Goal: Find specific page/section: Find specific page/section

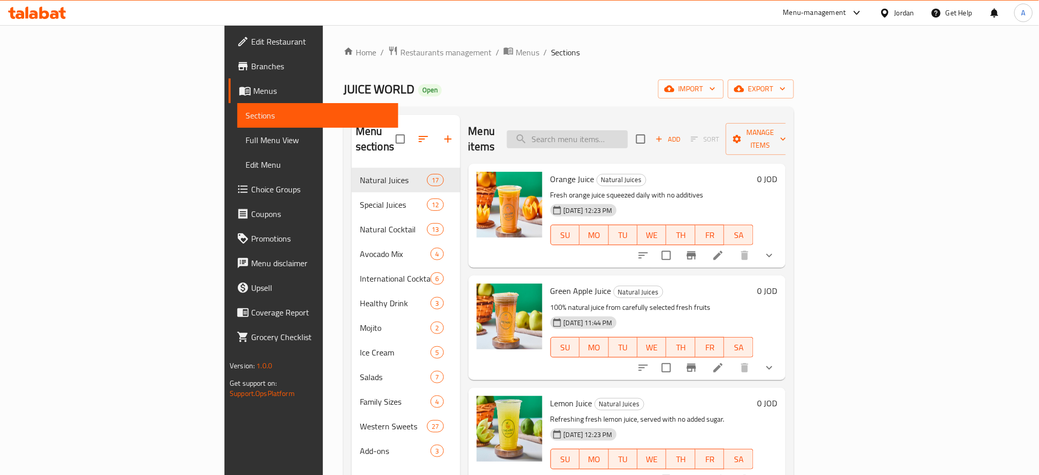
click at [628, 135] on input "search" at bounding box center [567, 139] width 121 height 18
paste input "جاطات سلطة فواكه"
type input "جاطات سلطة فواكه"
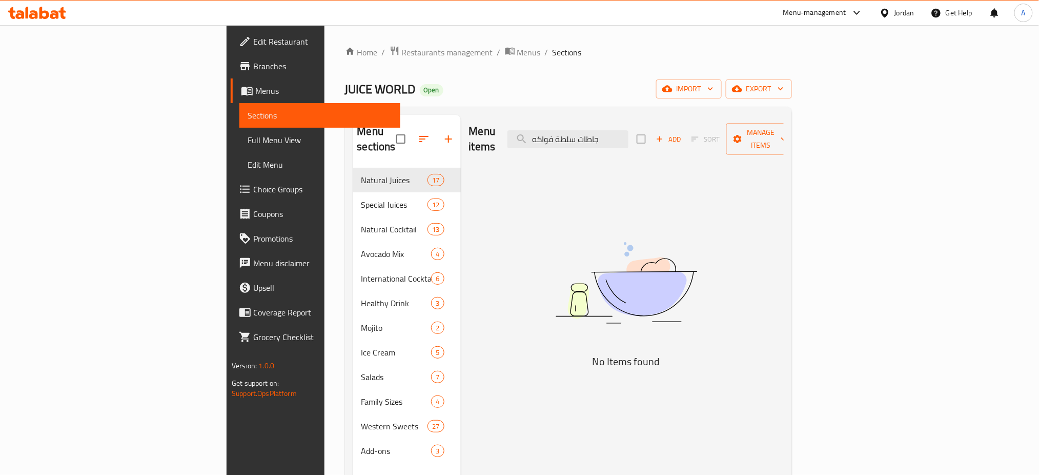
drag, startPoint x: 671, startPoint y: 132, endPoint x: 388, endPoint y: 139, distance: 282.5
click at [388, 139] on div "Menu sections Natural Juices 17 Special Juices 12 Natural Cocktail 13 Avocado M…" at bounding box center [568, 352] width 431 height 475
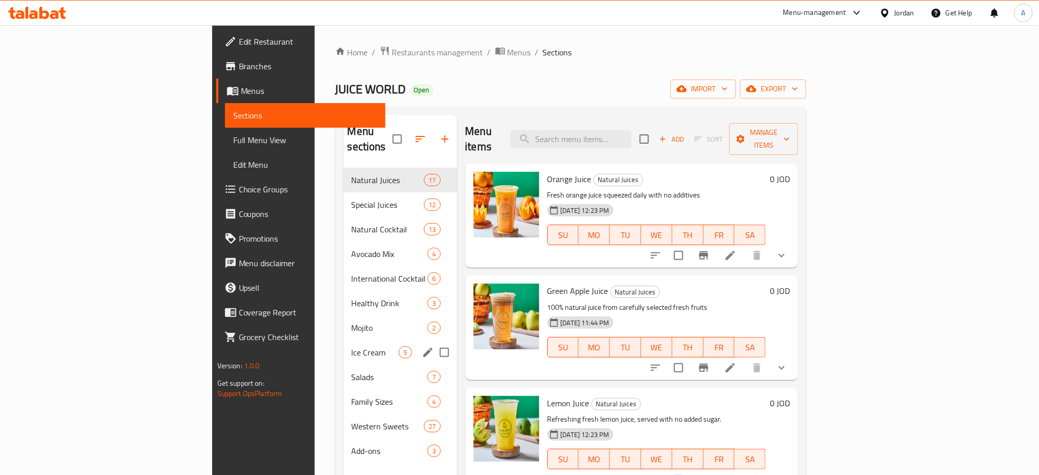
click at [352, 297] on span "Healthy Drink" at bounding box center [390, 303] width 76 height 12
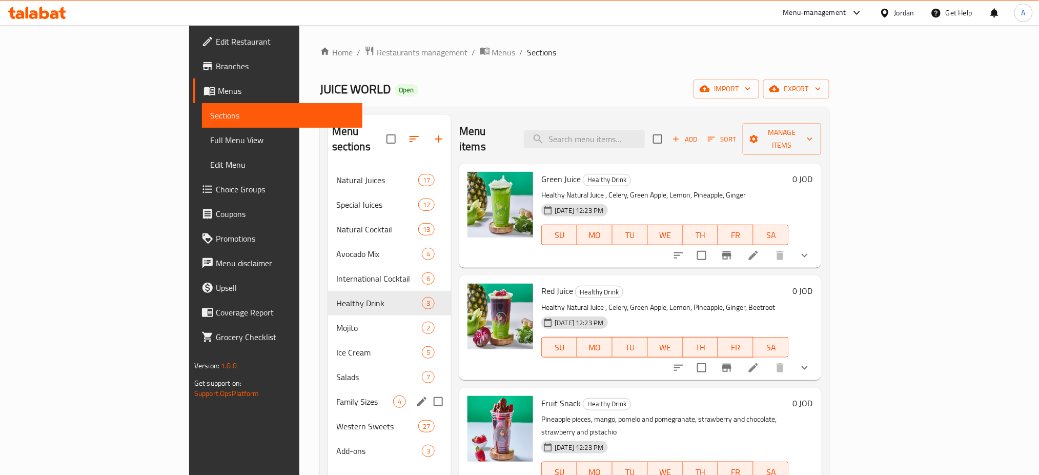
click at [328, 389] on div "Family Sizes 4" at bounding box center [390, 401] width 124 height 25
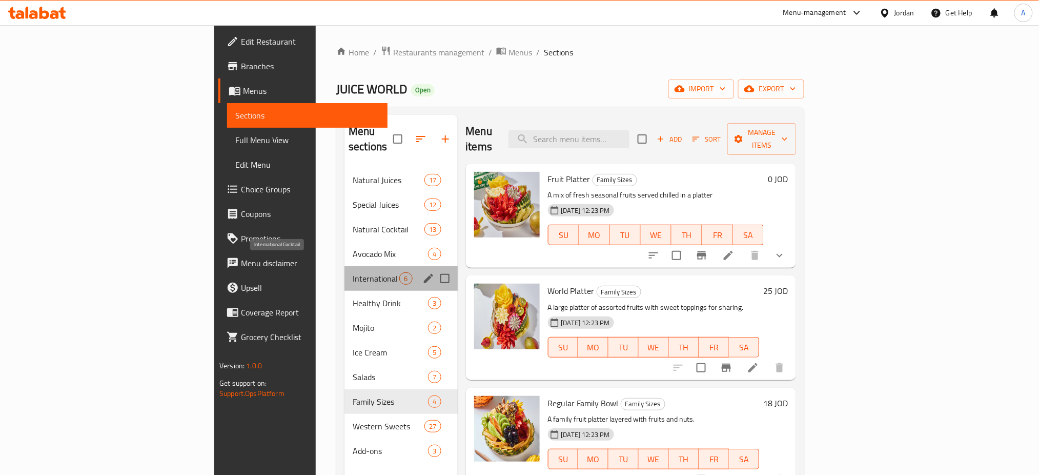
click at [353, 272] on span "International Cocktail" at bounding box center [376, 278] width 47 height 12
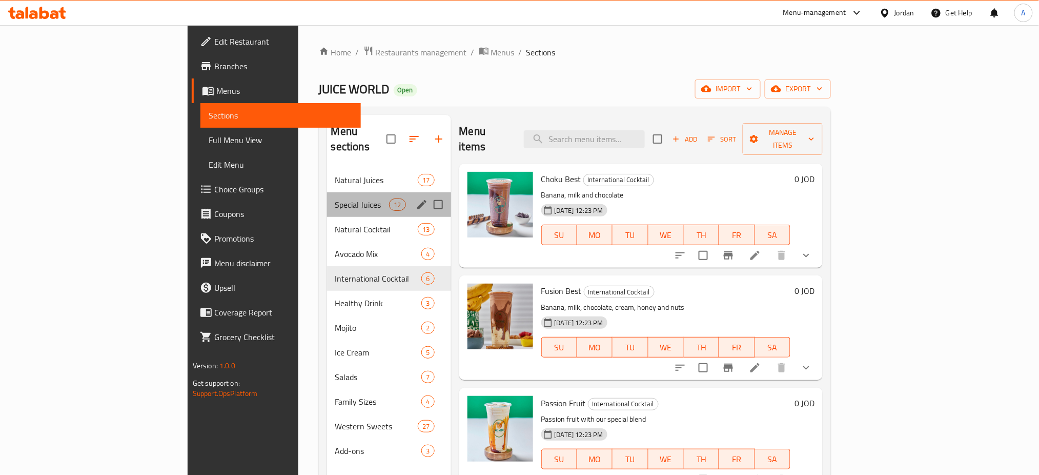
click at [327, 201] on div "Special Juices 12" at bounding box center [389, 204] width 124 height 25
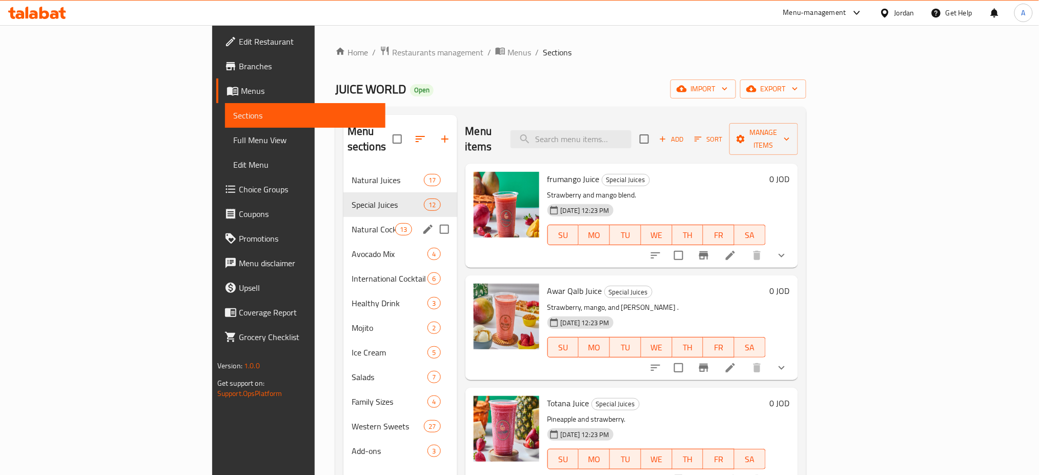
click at [343, 221] on div "Natural Cocktail 13" at bounding box center [400, 229] width 114 height 25
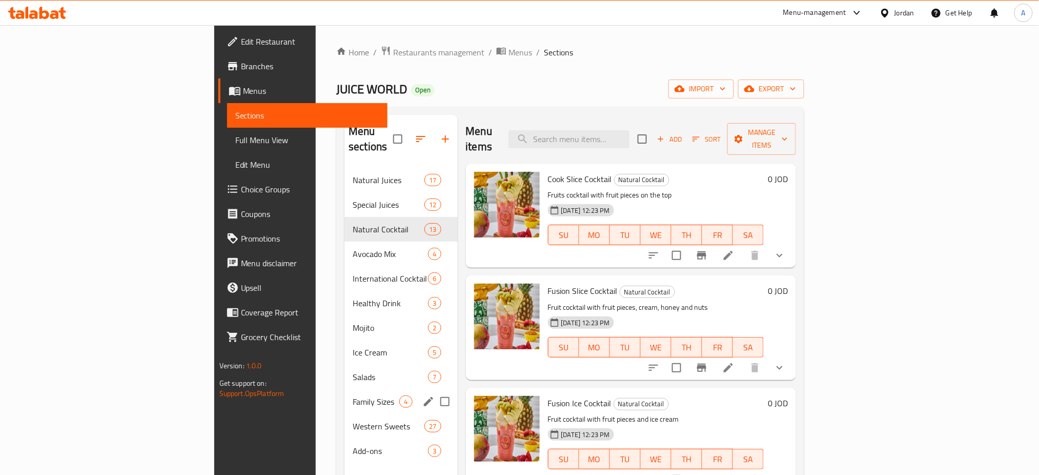
click at [344, 389] on div "Family Sizes 4" at bounding box center [400, 401] width 113 height 25
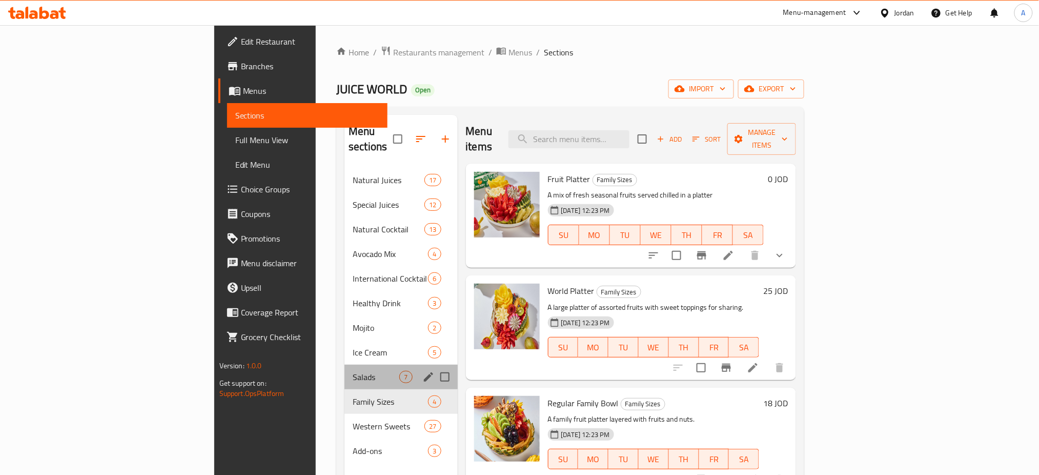
click at [353, 371] on span "Salads" at bounding box center [376, 377] width 47 height 12
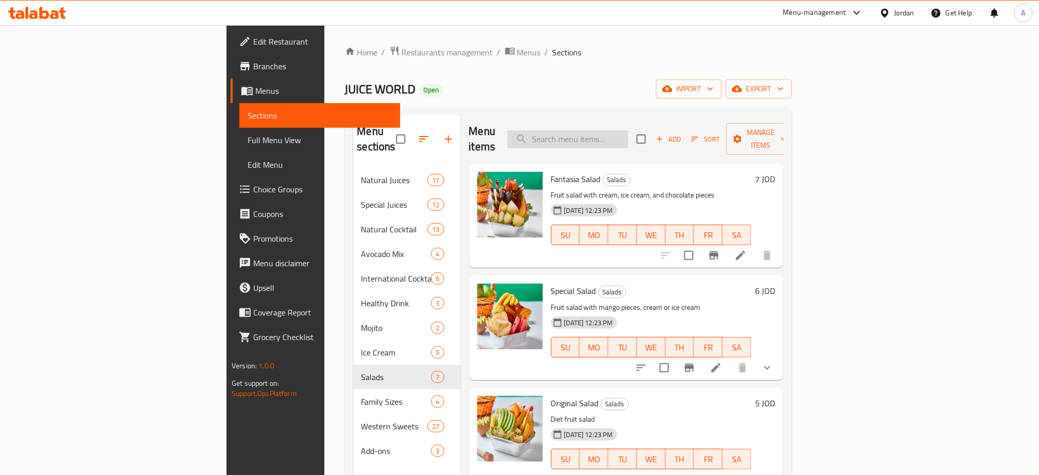
click at [628, 139] on input "search" at bounding box center [567, 139] width 121 height 18
type input "ح"
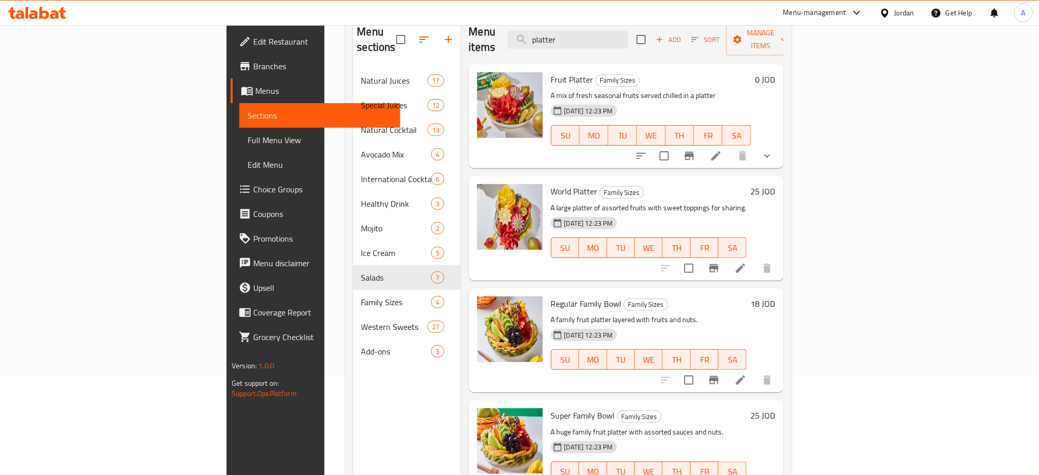
scroll to position [75, 0]
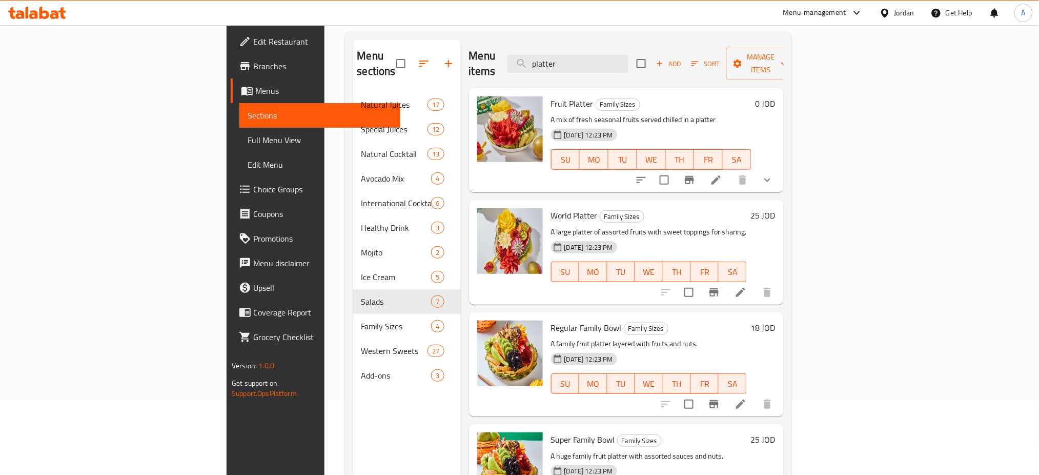
type input "platter"
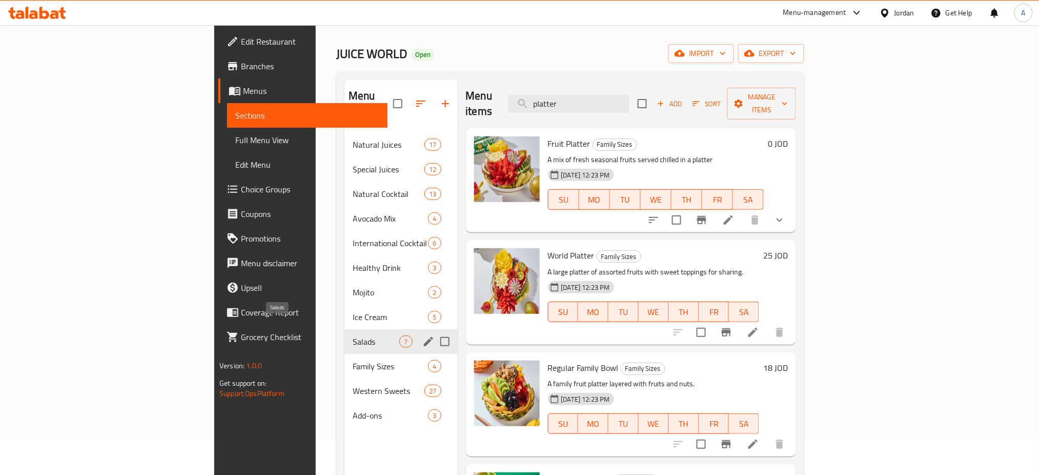
scroll to position [7, 0]
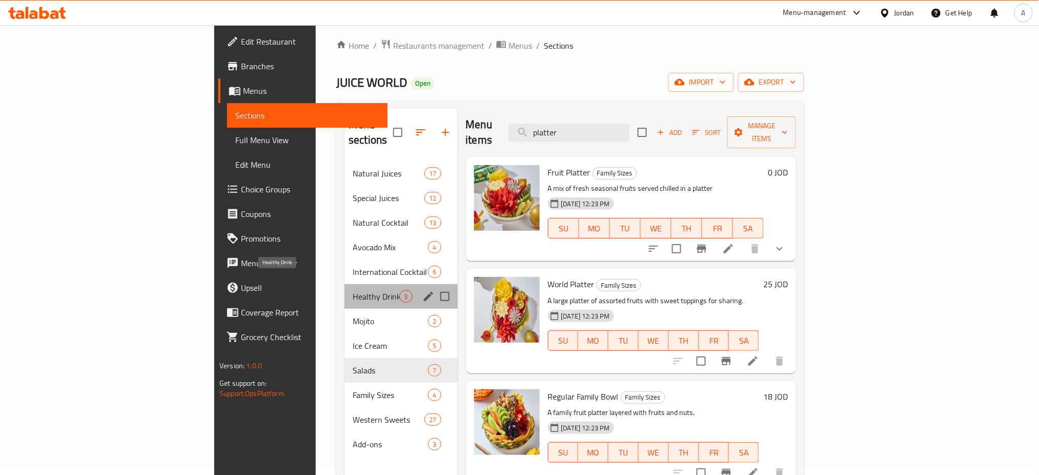
click at [353, 290] on span "Healthy Drink" at bounding box center [376, 296] width 47 height 12
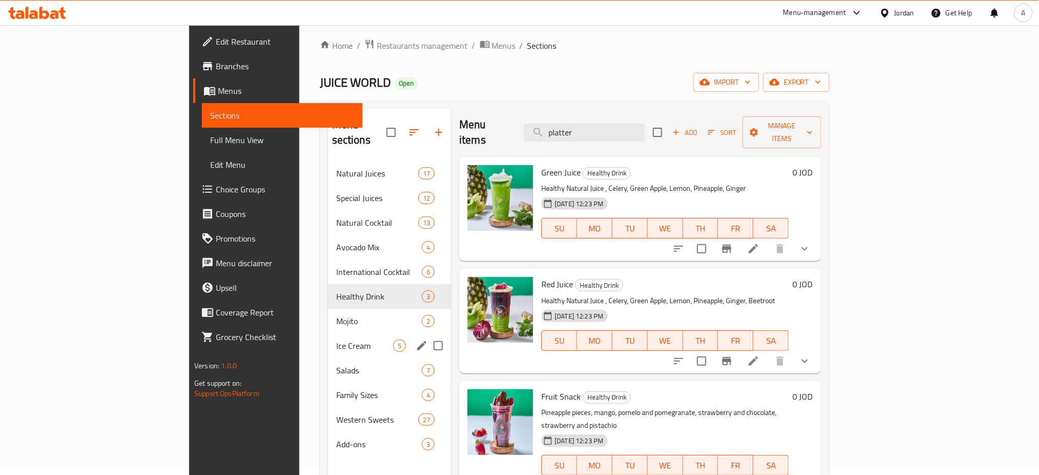
click at [328, 333] on div "Ice Cream 5" at bounding box center [390, 345] width 124 height 25
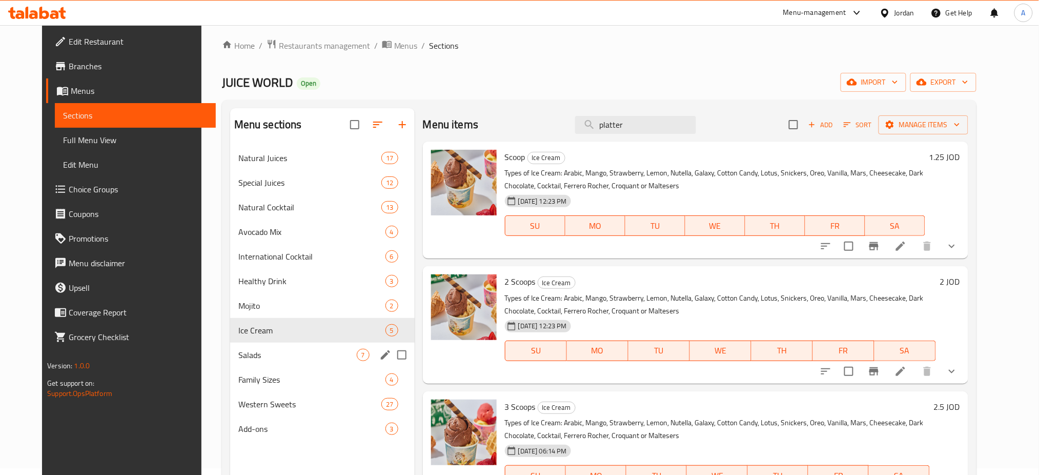
click at [268, 344] on div "Salads 7" at bounding box center [322, 354] width 185 height 25
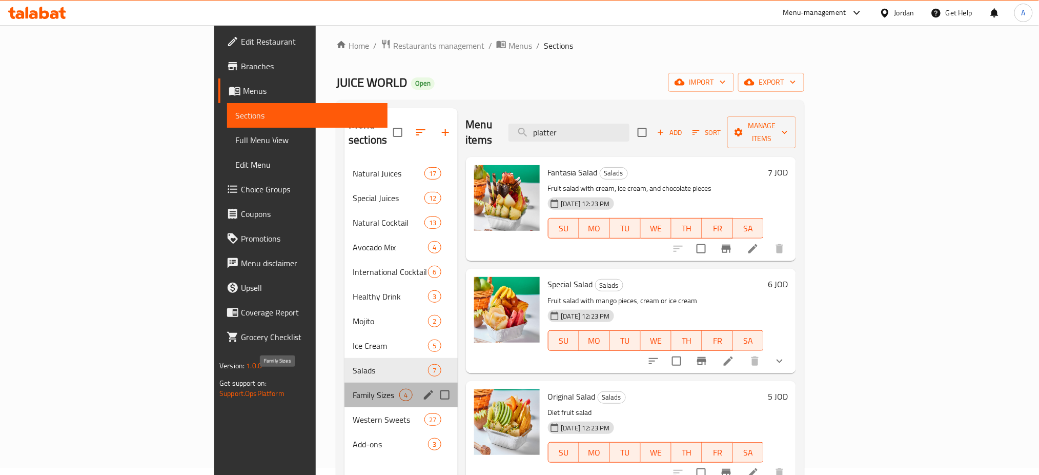
click at [353, 389] on span "Family Sizes" at bounding box center [376, 395] width 47 height 12
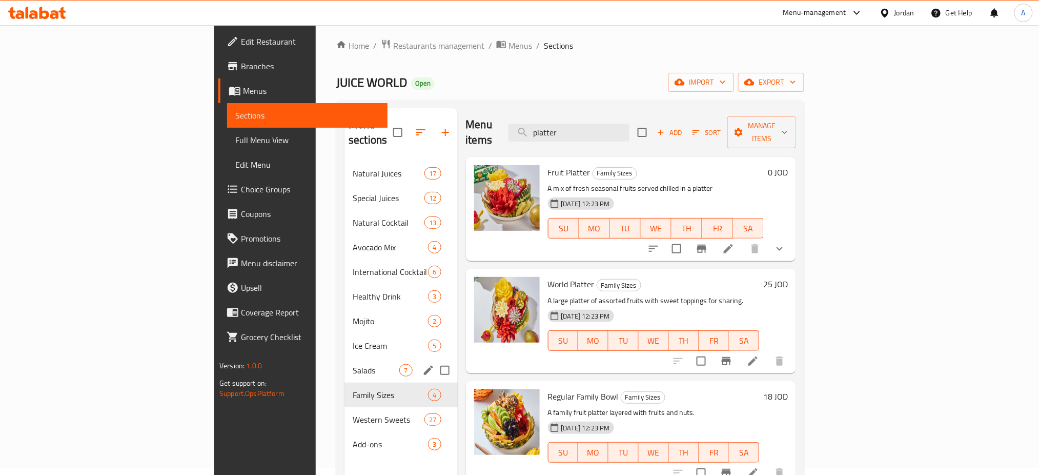
click at [344, 363] on div "Salads 7" at bounding box center [400, 370] width 113 height 25
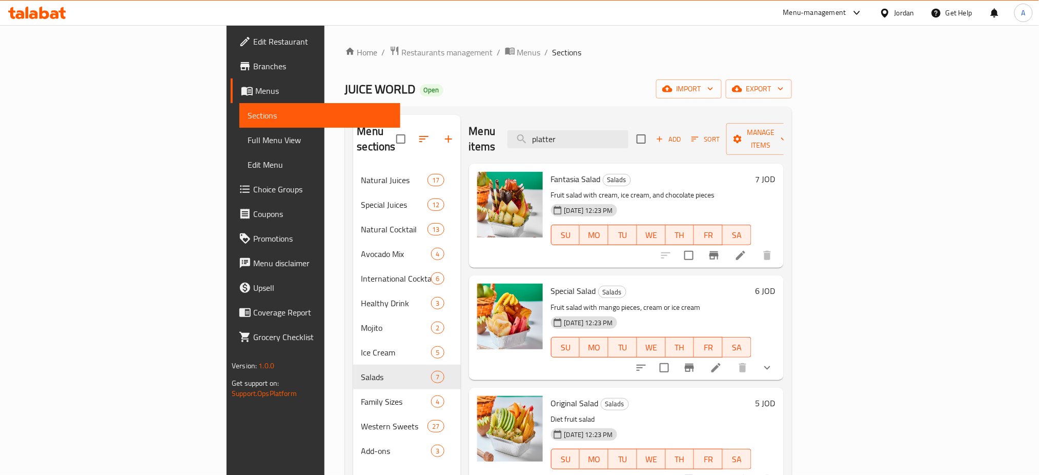
click at [799, 17] on div "Menu-management" at bounding box center [814, 13] width 63 height 12
click at [788, 64] on div "Agent Campaigns Center" at bounding box center [757, 69] width 77 height 11
